Goal: Find specific page/section: Find specific page/section

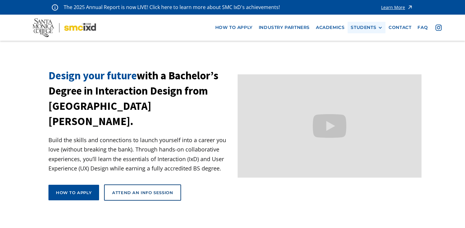
click at [371, 31] on div "STUDENTS PROspective Students GRAD SHOW 2025 Current Students Alumni" at bounding box center [367, 28] width 38 height 12
click at [372, 26] on div "STUDENTS" at bounding box center [363, 27] width 25 height 5
click at [364, 51] on link "Current Students" at bounding box center [379, 51] width 56 height 12
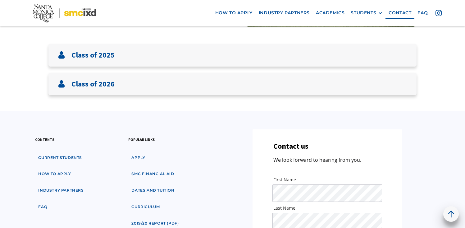
scroll to position [133, 0]
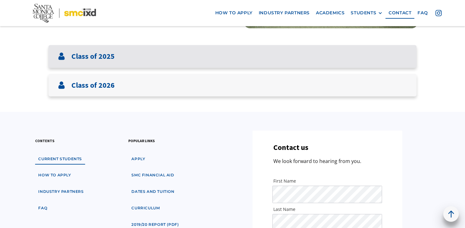
click at [374, 64] on div "Class of 2025" at bounding box center [233, 56] width 368 height 23
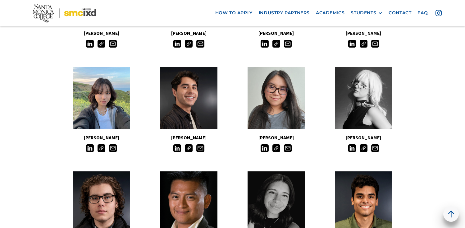
scroll to position [319, 0]
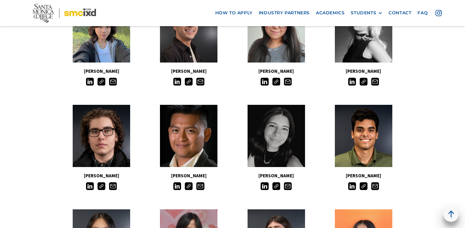
click at [352, 188] on img at bounding box center [353, 186] width 8 height 8
